Goal: Task Accomplishment & Management: Use online tool/utility

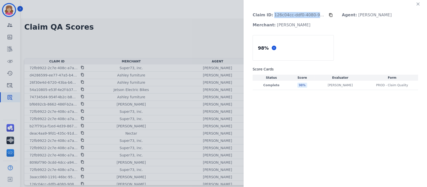
scroll to position [98, 0]
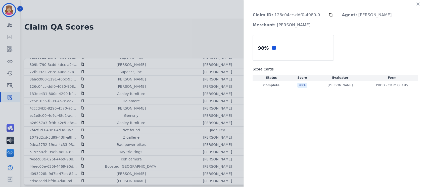
click at [213, 27] on div "Claim ID: 126c04cc-ddf0-4080-9084-e76de8084481 Agent: [PERSON_NAME] Merchant: […" at bounding box center [213, 93] width 427 height 187
click at [335, 86] on p "[PERSON_NAME]" at bounding box center [339, 85] width 25 height 4
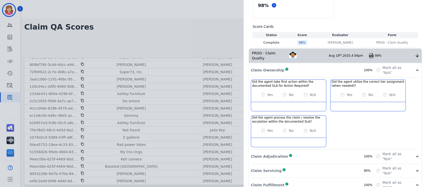
scroll to position [44, 0]
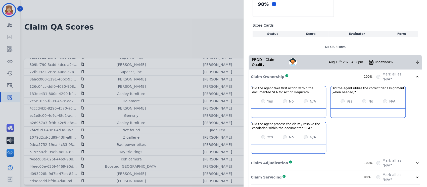
click at [359, 14] on div "98 % Score Cards Status Score Evaluator Form No QA Scores" at bounding box center [334, 22] width 165 height 63
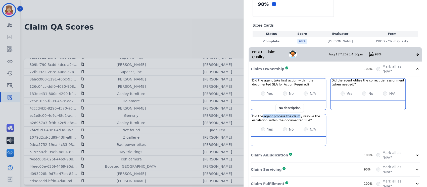
drag, startPoint x: 259, startPoint y: 111, endPoint x: 293, endPoint y: 111, distance: 34.2
click at [293, 115] on h3 "Did the agent process the claim / resolve the escalation within the documented …" at bounding box center [288, 119] width 73 height 8
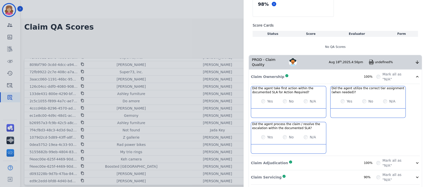
click at [335, 117] on div "Did the agent take first action within the documented SLA for Action Required? …" at bounding box center [335, 121] width 169 height 70
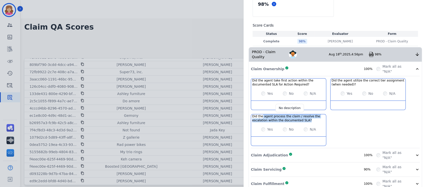
drag, startPoint x: 260, startPoint y: 113, endPoint x: 306, endPoint y: 115, distance: 46.5
click at [306, 115] on h3 "Did the agent process the claim / resolve the escalation within the documented …" at bounding box center [288, 119] width 73 height 8
click at [352, 123] on div "Did the agent take first action within the documented SLA for Action Required? …" at bounding box center [335, 113] width 169 height 70
click at [346, 115] on div "Did the agent take first action within the documented SLA for Action Required? …" at bounding box center [335, 113] width 169 height 70
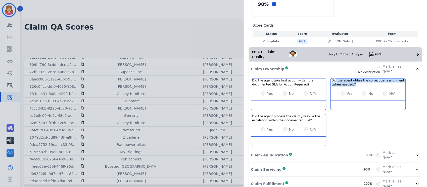
drag, startPoint x: 333, startPoint y: 75, endPoint x: 355, endPoint y: 79, distance: 22.2
click at [355, 79] on h3 "Did the agent utilize the correct tier assignment (when needed)?" at bounding box center [367, 83] width 73 height 8
click at [375, 124] on div "Did the agent take first action within the documented SLA for Action Required? …" at bounding box center [335, 113] width 169 height 70
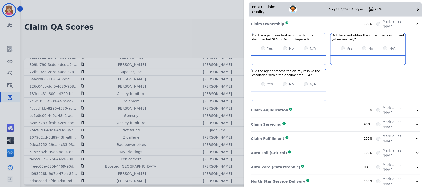
scroll to position [90, 0]
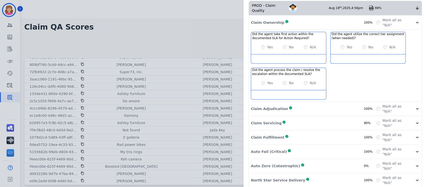
click at [414, 106] on icon at bounding box center [416, 108] width 5 height 5
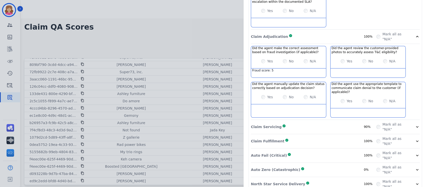
scroll to position [167, 0]
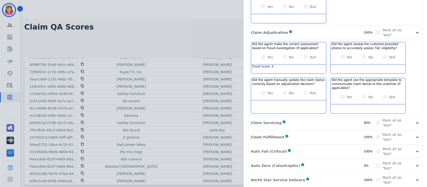
click at [414, 121] on icon at bounding box center [416, 123] width 5 height 5
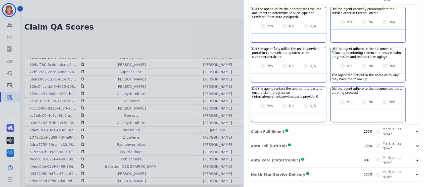
scroll to position [286, 0]
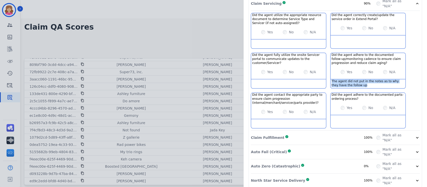
drag, startPoint x: 329, startPoint y: 75, endPoint x: 352, endPoint y: 79, distance: 23.0
click at [352, 79] on div "The agent did not put in the notes as to why they have the follow up" at bounding box center [367, 83] width 75 height 9
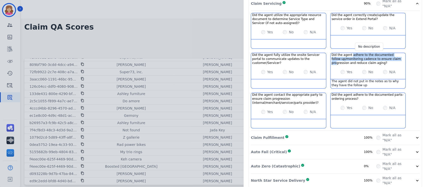
drag, startPoint x: 349, startPoint y: 50, endPoint x: 389, endPoint y: 53, distance: 40.5
click at [389, 53] on h3 "Did the agent adhere to the documented follow-up/monitoring cadence to ensure c…" at bounding box center [367, 59] width 73 height 12
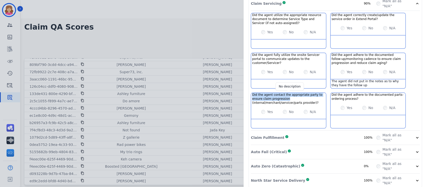
drag, startPoint x: 250, startPoint y: 90, endPoint x: 298, endPoint y: 95, distance: 48.7
click at [298, 95] on h3 "Did the agent contact the appropriate party to ensure claim progression (intern…" at bounding box center [288, 99] width 73 height 12
click at [413, 88] on div "Did the agent utilize the appropriate resource document to determine Service Ty…" at bounding box center [335, 72] width 169 height 118
click at [415, 135] on icon at bounding box center [416, 137] width 5 height 5
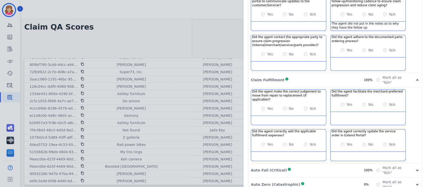
scroll to position [358, 0]
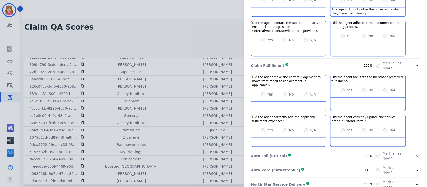
click at [414, 154] on icon at bounding box center [416, 156] width 5 height 5
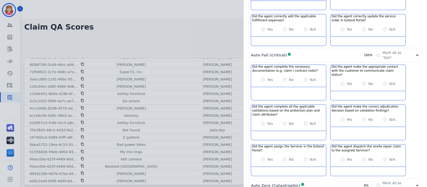
scroll to position [458, 0]
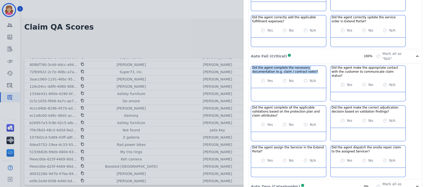
drag, startPoint x: 311, startPoint y: 61, endPoint x: 249, endPoint y: 59, distance: 61.8
click at [251, 66] on div "Did the agent complete the necessary documentation (e.g. claim / contract note)…" at bounding box center [288, 70] width 75 height 8
click at [305, 66] on h3 "Did the agent complete the necessary documentation (e.g. claim / contract note)?" at bounding box center [288, 70] width 73 height 8
drag, startPoint x: 310, startPoint y: 61, endPoint x: 250, endPoint y: 59, distance: 60.1
click at [252, 66] on h3 "Did the agent complete the necessary documentation (e.g. claim / contract note)?" at bounding box center [288, 70] width 73 height 8
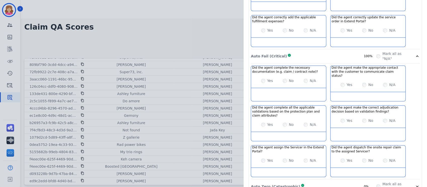
click at [302, 51] on div "Auto Fail (Critical) Complete 100%" at bounding box center [313, 56] width 125 height 10
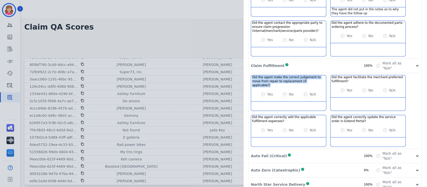
drag, startPoint x: 309, startPoint y: 76, endPoint x: 248, endPoint y: 72, distance: 61.4
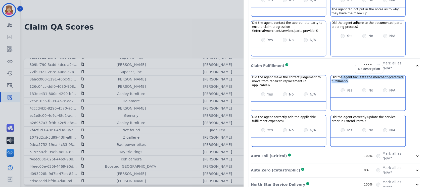
drag, startPoint x: 337, startPoint y: 73, endPoint x: 353, endPoint y: 75, distance: 15.8
click at [353, 75] on h3 "Did the agent facilitate the merchant-preferred fulfillment?" at bounding box center [367, 79] width 73 height 8
click at [414, 154] on icon at bounding box center [416, 156] width 5 height 5
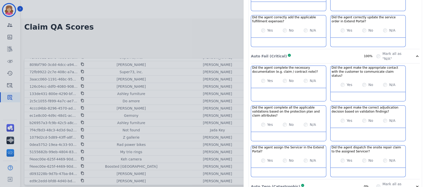
scroll to position [466, 0]
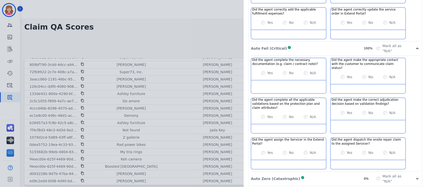
click at [414, 176] on icon at bounding box center [416, 178] width 5 height 5
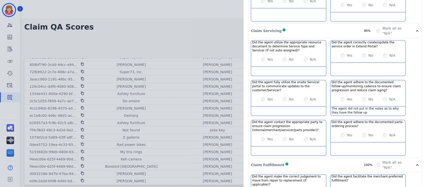
scroll to position [0, 0]
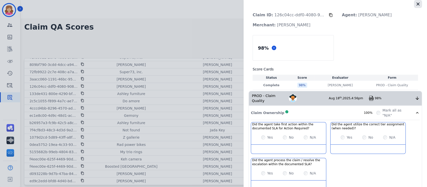
click at [416, 3] on icon "button" at bounding box center [417, 4] width 5 height 5
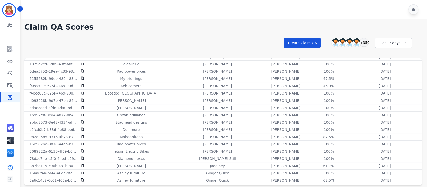
scroll to position [180, 0]
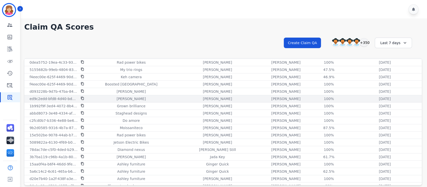
click at [51, 98] on p "ed9c2edd-bfd8-4d40-bdaf-34df21a9a8cd" at bounding box center [53, 98] width 48 height 5
click at [317, 97] on div "100%" at bounding box center [328, 98] width 23 height 5
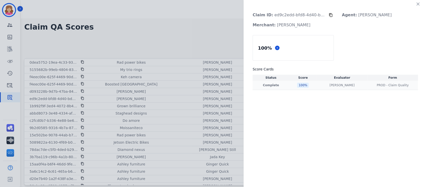
click at [291, 85] on td "100 %" at bounding box center [302, 85] width 27 height 9
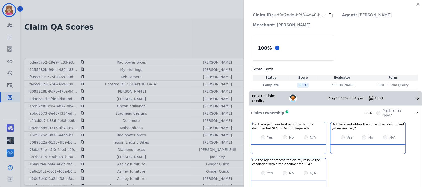
click at [385, 39] on div "100 % Score Cards Status Score Evaluator Form Complete 100 % [PERSON_NAME] [PER…" at bounding box center [334, 62] width 165 height 55
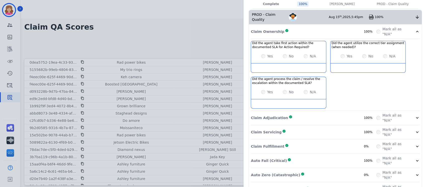
scroll to position [90, 0]
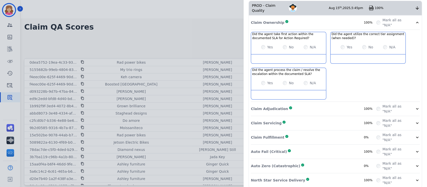
click at [414, 106] on icon at bounding box center [416, 108] width 5 height 5
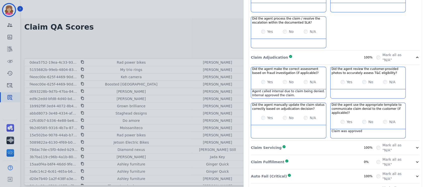
scroll to position [142, 0]
drag, startPoint x: 294, startPoint y: 89, endPoint x: 249, endPoint y: 87, distance: 44.5
click at [251, 89] on div "Agent called internal due to claim being denied. Internal approved the claim." at bounding box center [288, 93] width 75 height 9
click at [282, 89] on div "Agent called internal due to claim being denied. Internal approved the claim." at bounding box center [288, 93] width 75 height 9
click at [288, 89] on div "Agent called internal due to claim being denied. Internal approved the claim." at bounding box center [288, 93] width 75 height 9
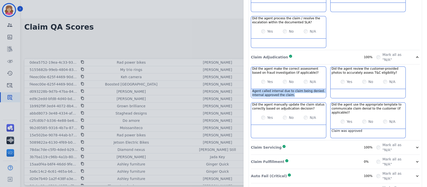
drag, startPoint x: 291, startPoint y: 89, endPoint x: 249, endPoint y: 87, distance: 42.5
click at [251, 89] on div "Agent called internal due to claim being denied. Internal approved the claim." at bounding box center [288, 93] width 75 height 9
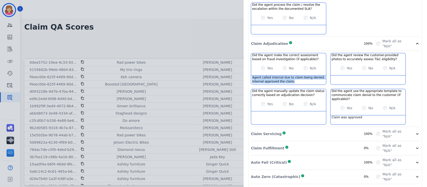
scroll to position [167, 0]
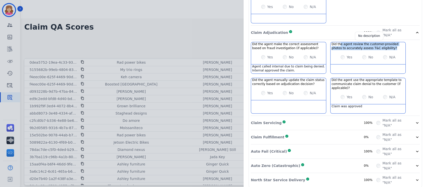
drag, startPoint x: 337, startPoint y: 40, endPoint x: 381, endPoint y: 44, distance: 44.3
click at [381, 44] on h3 "Did the agent review the customer-provided photos to accurately assess T&C elig…" at bounding box center [367, 46] width 73 height 8
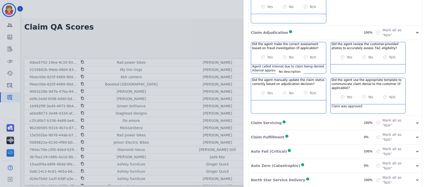
drag, startPoint x: 261, startPoint y: 77, endPoint x: 303, endPoint y: 79, distance: 42.2
click at [303, 79] on h3 "Did the agent manually update the claim status correctly based on adjudication …" at bounding box center [288, 82] width 73 height 8
drag, startPoint x: 266, startPoint y: 76, endPoint x: 309, endPoint y: 78, distance: 43.7
click at [309, 78] on h3 "Did the agent manually update the claim status correctly based on adjudication …" at bounding box center [288, 82] width 73 height 8
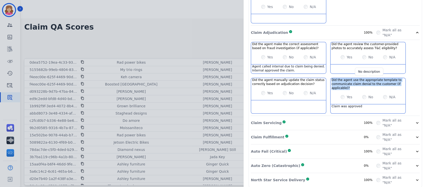
drag, startPoint x: 329, startPoint y: 74, endPoint x: 350, endPoint y: 82, distance: 21.5
click at [350, 82] on h3 "Did the agent use the appropriate template to communicate claim denial to the c…" at bounding box center [367, 84] width 73 height 12
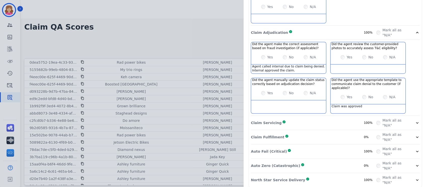
click at [416, 122] on icon at bounding box center [417, 123] width 3 height 2
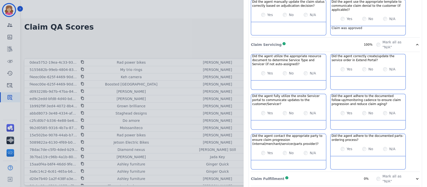
scroll to position [248, 0]
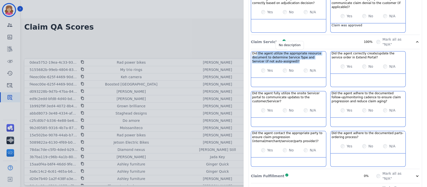
drag, startPoint x: 254, startPoint y: 49, endPoint x: 283, endPoint y: 55, distance: 29.4
click at [283, 55] on h3 "Did the agent utilize the appropriate resource document to determine Service Ty…" at bounding box center [288, 57] width 73 height 12
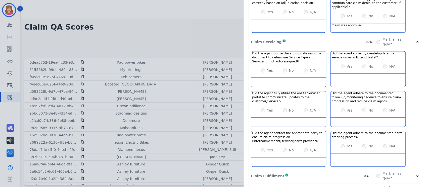
click at [348, 74] on div at bounding box center [367, 78] width 75 height 9
drag, startPoint x: 344, startPoint y: 49, endPoint x: 372, endPoint y: 47, distance: 28.4
click at [372, 51] on h3 "Did the agent correctly create/update the service order in Extend Portal?" at bounding box center [367, 55] width 73 height 8
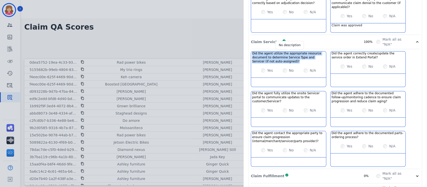
drag, startPoint x: 249, startPoint y: 48, endPoint x: 281, endPoint y: 57, distance: 33.3
click at [281, 57] on div "Did the agent utilize the appropriate resource document to determine Service Ty…" at bounding box center [288, 57] width 75 height 12
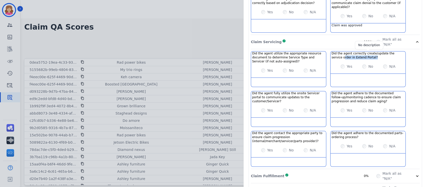
drag, startPoint x: 330, startPoint y: 51, endPoint x: 364, endPoint y: 53, distance: 33.2
click at [364, 53] on h3 "Did the agent correctly create/update the service order in Extend Portal?" at bounding box center [367, 55] width 73 height 8
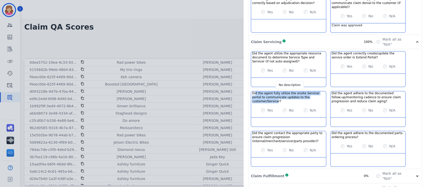
drag, startPoint x: 253, startPoint y: 89, endPoint x: 317, endPoint y: 92, distance: 64.3
click at [317, 92] on h3 "Did the agent fully utilize the onsite Servicer portal to communicate updates t…" at bounding box center [288, 97] width 73 height 12
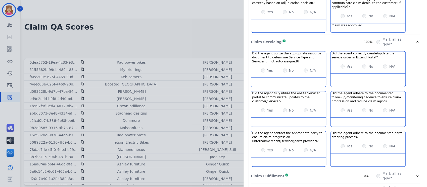
scroll to position [256, 0]
click at [276, 118] on div at bounding box center [288, 122] width 75 height 9
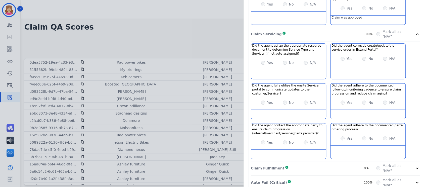
scroll to position [248, 0]
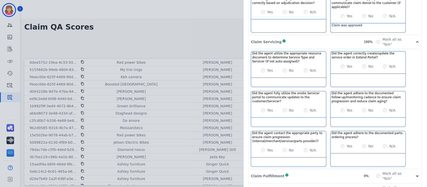
click at [274, 118] on div at bounding box center [288, 122] width 75 height 9
drag, startPoint x: 424, startPoint y: 103, endPoint x: 426, endPoint y: 110, distance: 7.1
click at [426, 110] on div "Claim ID: ed9c2edd-bfd8-4d40-bdaf-34df21a9a8cd Agent: [PERSON_NAME]: [PERSON_NA…" at bounding box center [213, 93] width 427 height 187
click at [293, 136] on h3 "Did the agent contact the appropriate party to ensure claim progression (intern…" at bounding box center [288, 137] width 73 height 12
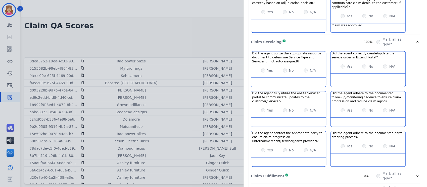
click at [414, 174] on icon at bounding box center [416, 176] width 5 height 5
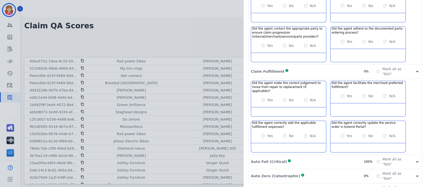
scroll to position [358, 0]
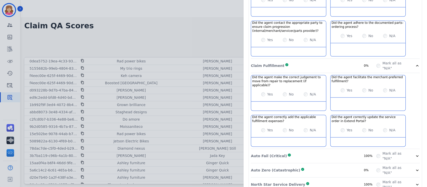
click at [414, 154] on icon at bounding box center [416, 156] width 5 height 5
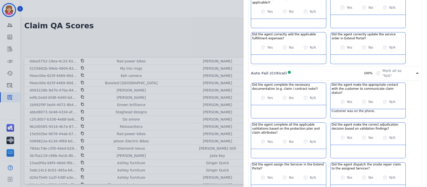
scroll to position [466, 0]
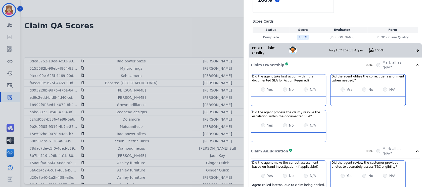
scroll to position [0, 0]
